Goal: Information Seeking & Learning: Check status

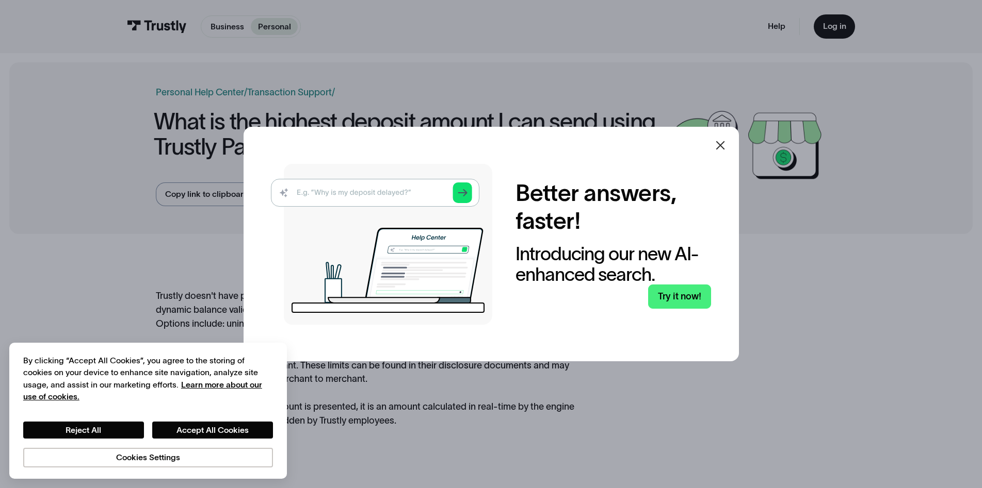
click at [723, 146] on icon at bounding box center [720, 145] width 12 height 12
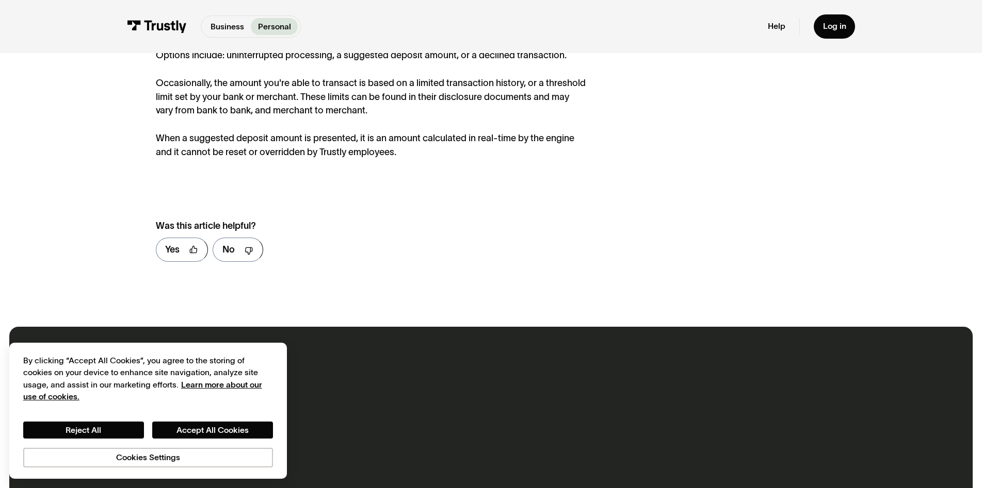
scroll to position [275, 0]
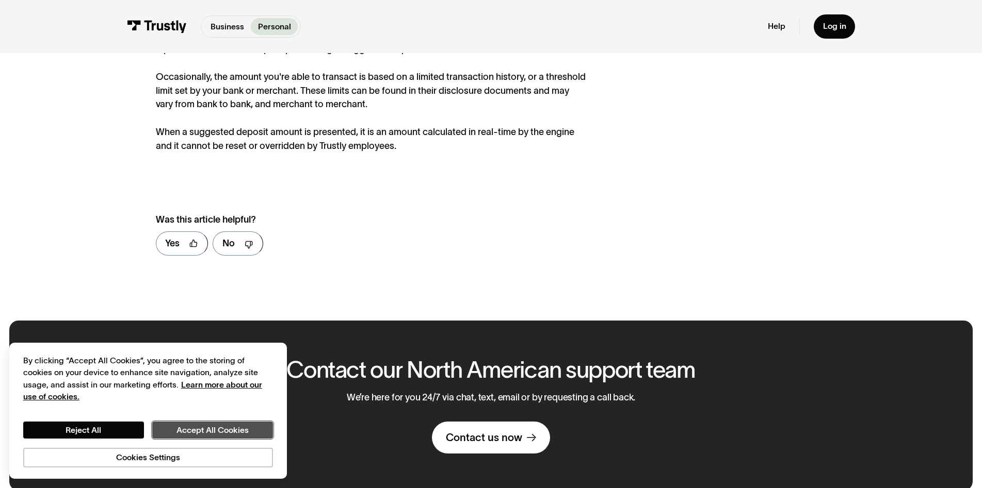
click at [191, 431] on button "Accept All Cookies" at bounding box center [212, 431] width 121 height 18
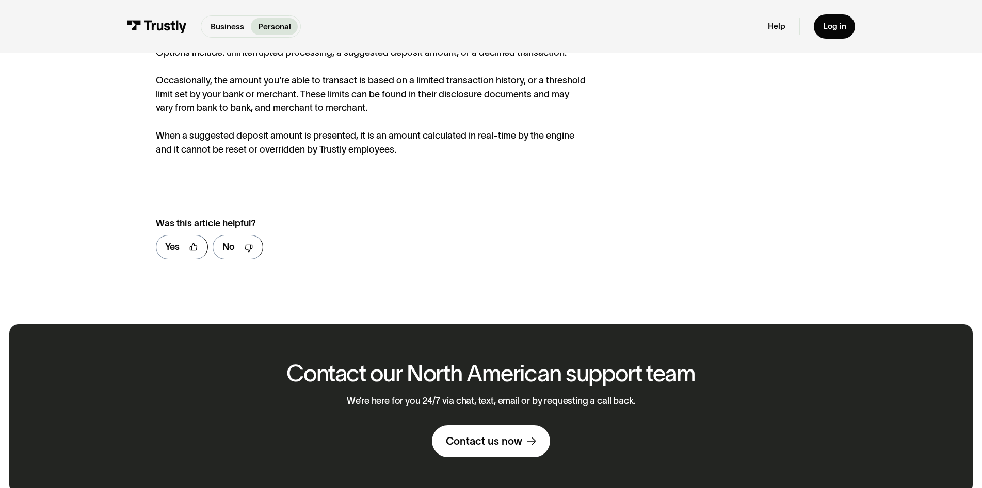
scroll to position [413, 0]
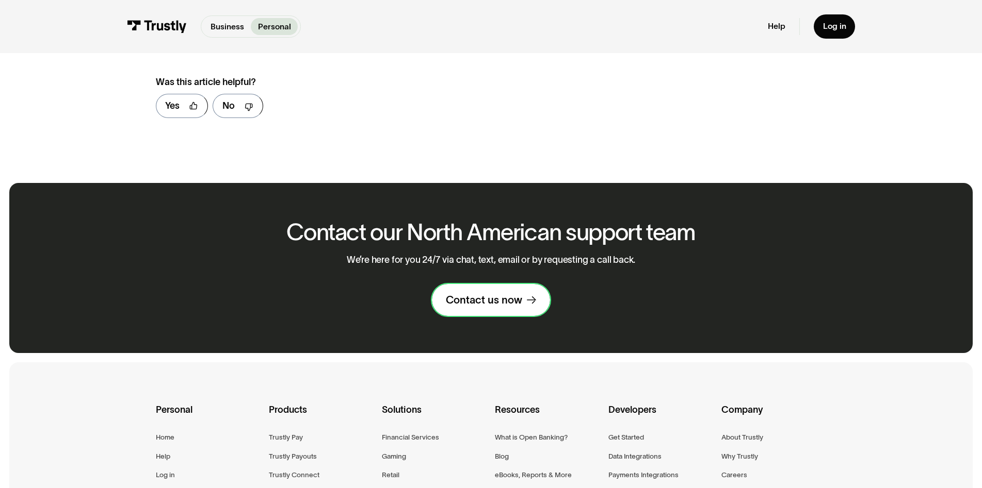
click at [493, 304] on div "Contact us now" at bounding box center [484, 299] width 76 height 13
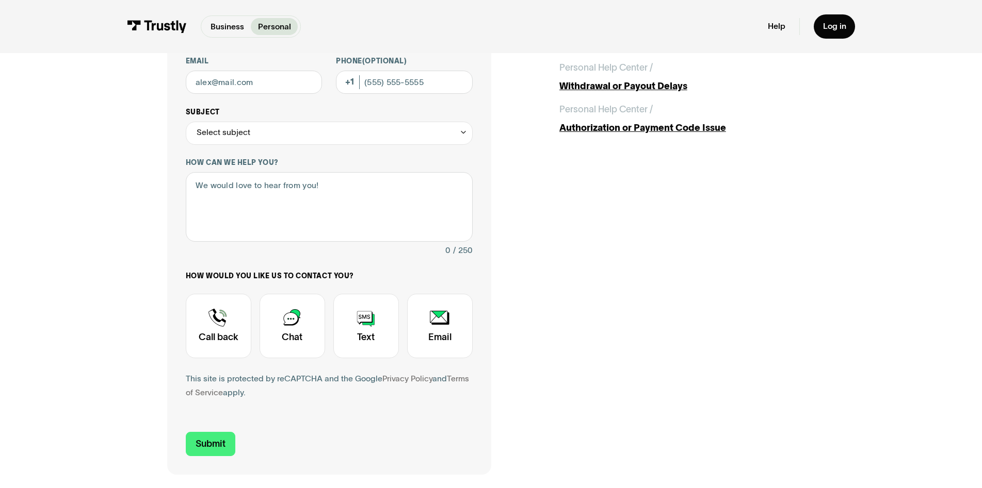
scroll to position [172, 0]
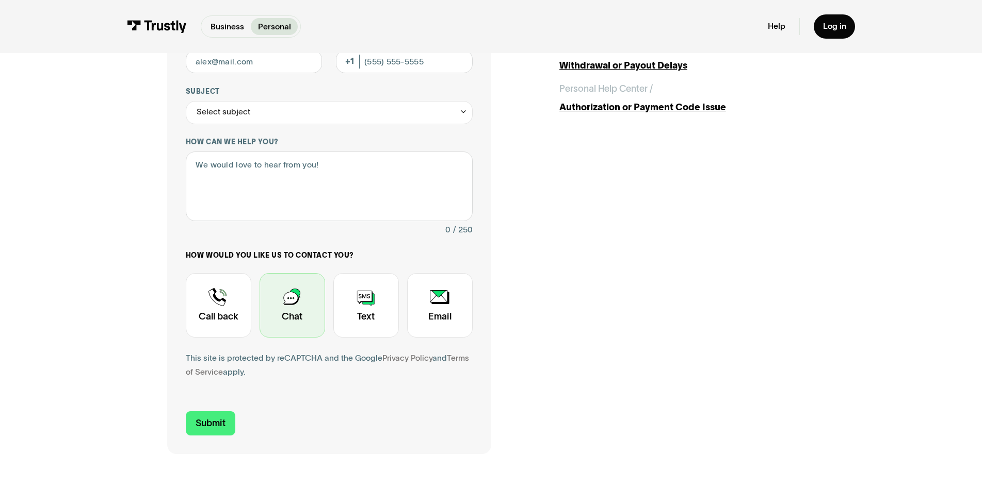
click at [287, 300] on div "Contact Trustly Support" at bounding box center [292, 305] width 66 height 64
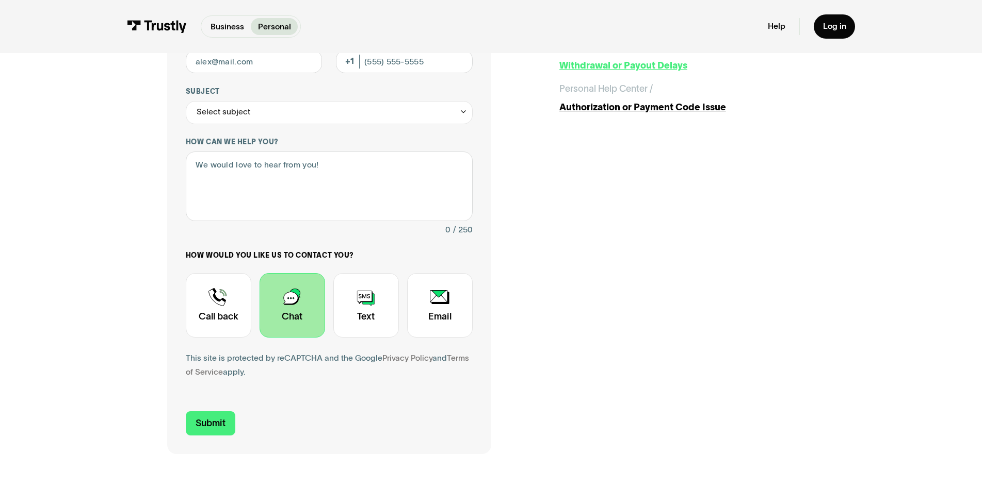
click at [602, 68] on div "Withdrawal or Payout Delays" at bounding box center [686, 66] width 255 height 14
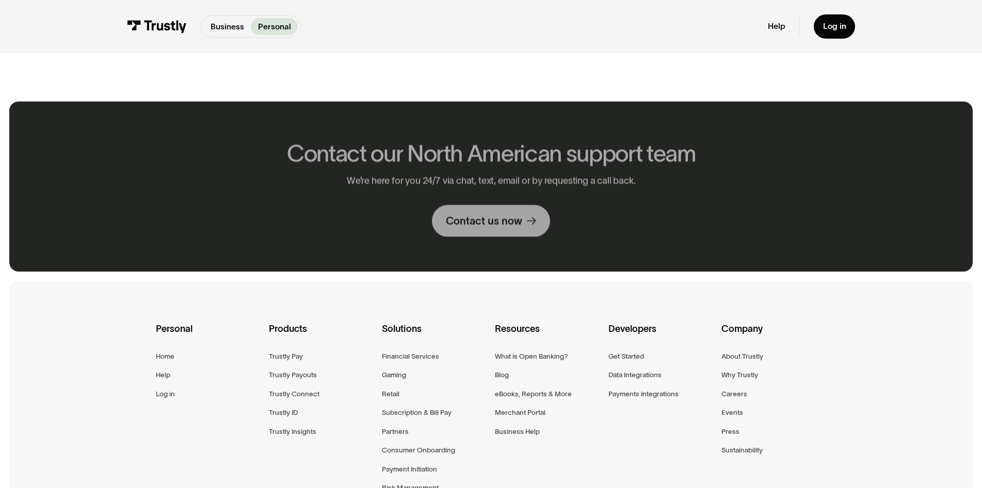
scroll to position [722, 0]
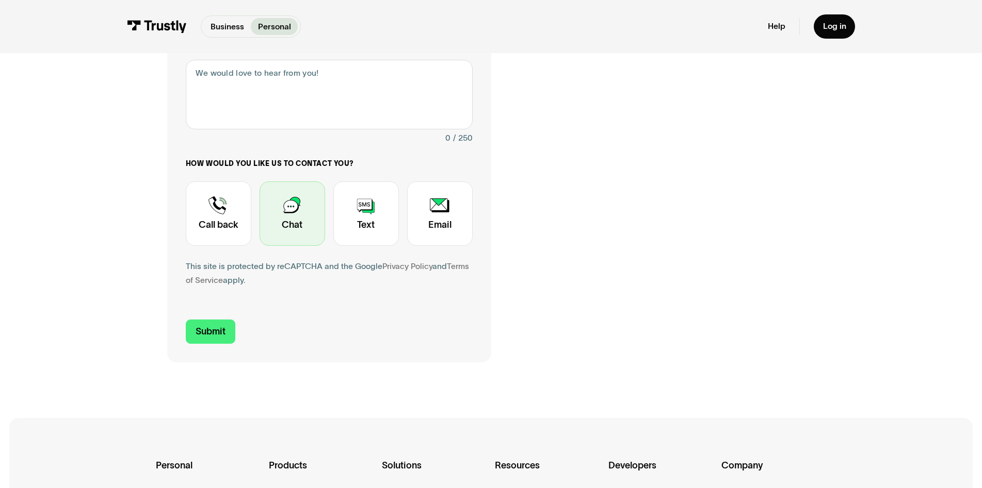
scroll to position [240, 0]
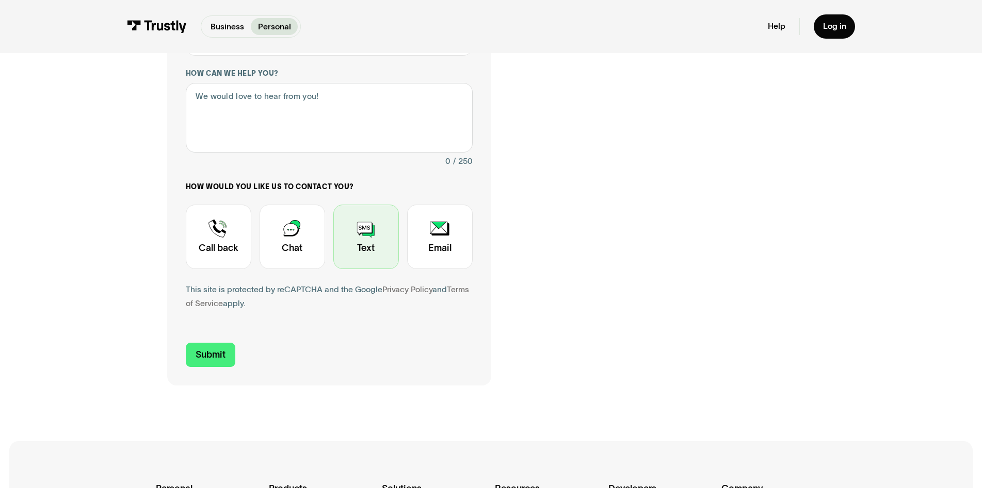
click at [364, 235] on div "Contact Trustly Support" at bounding box center [366, 237] width 66 height 64
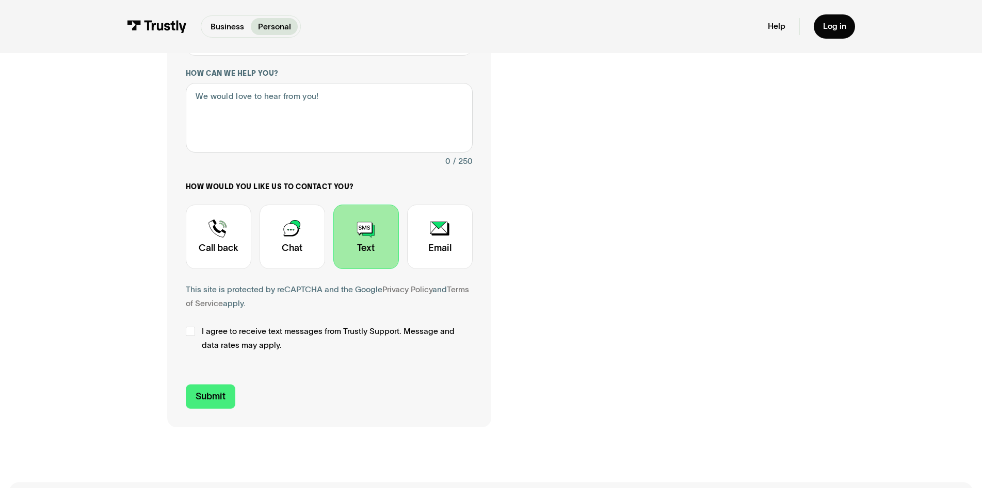
drag, startPoint x: 364, startPoint y: 235, endPoint x: 359, endPoint y: 228, distance: 7.7
